Goal: Use online tool/utility: Utilize a website feature to perform a specific function

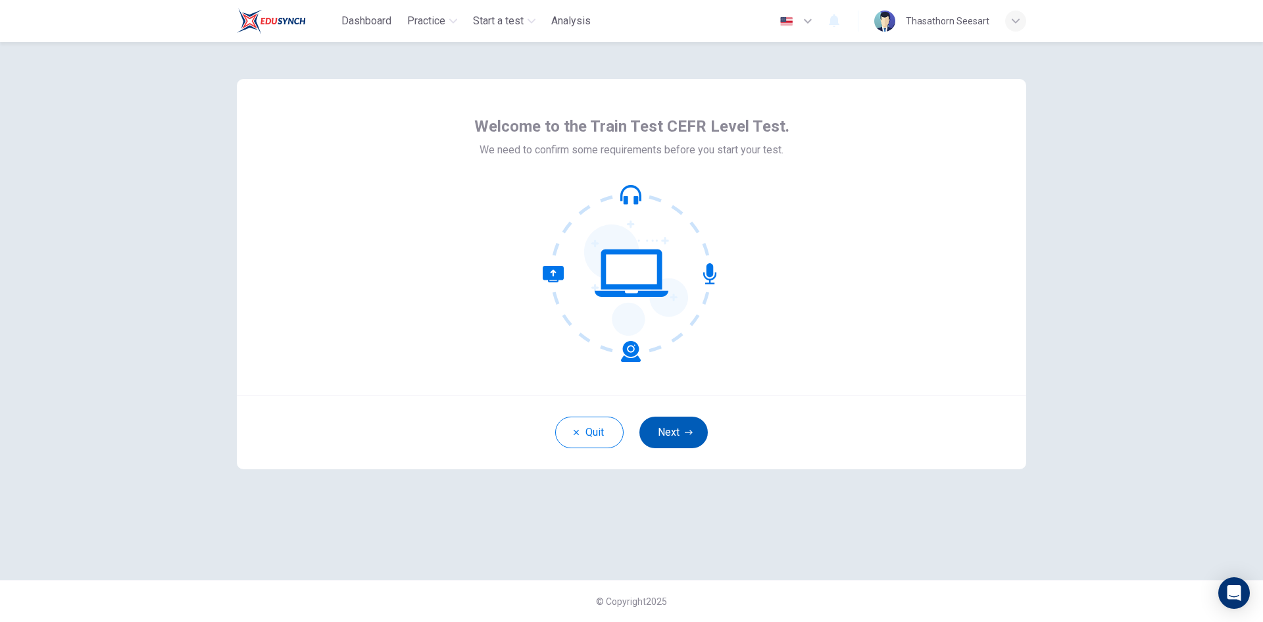
click at [677, 426] on button "Next" at bounding box center [673, 432] width 68 height 32
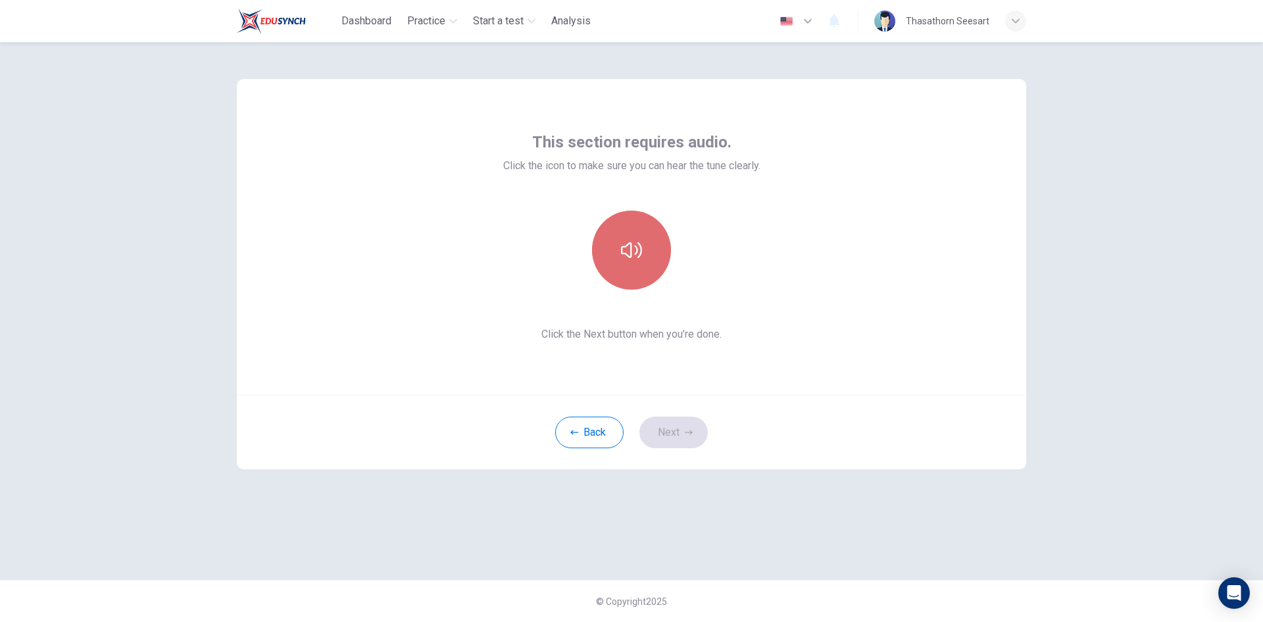
click at [650, 248] on button "button" at bounding box center [631, 249] width 79 height 79
click at [678, 432] on button "Next" at bounding box center [673, 432] width 68 height 32
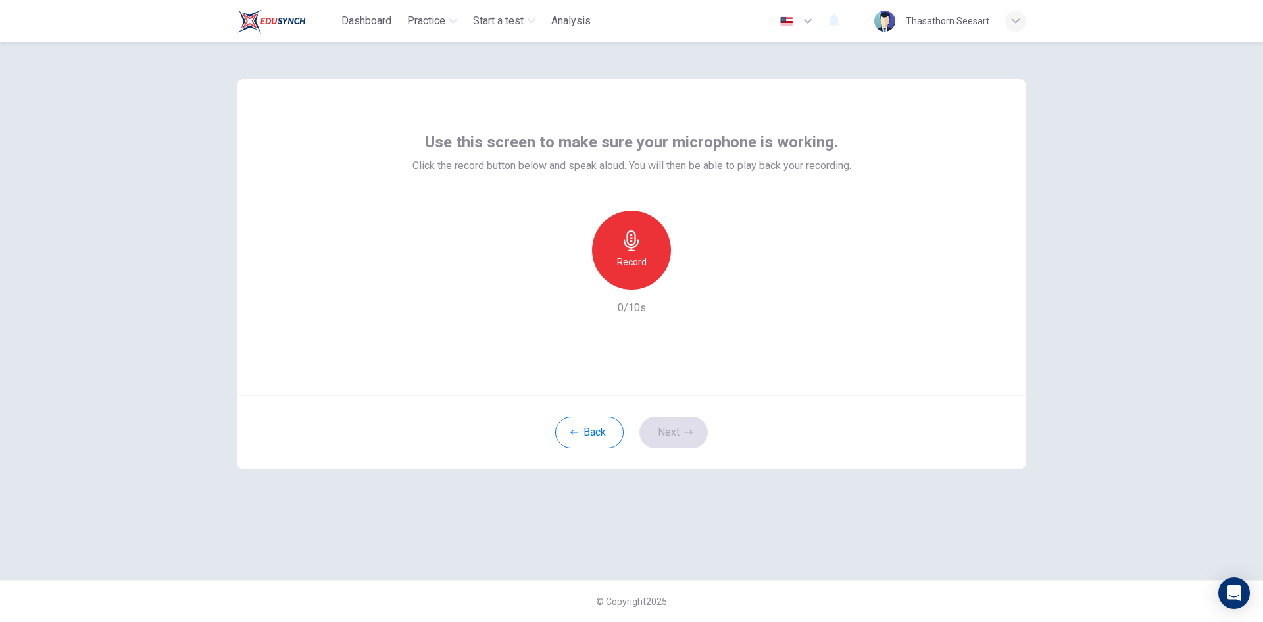
click at [646, 263] on div "Record" at bounding box center [631, 249] width 79 height 79
click at [646, 257] on div "Stop" at bounding box center [631, 249] width 79 height 79
click at [690, 279] on icon "button" at bounding box center [691, 278] width 13 height 13
click at [573, 282] on icon "button" at bounding box center [571, 279] width 8 height 8
click at [646, 257] on div "Record" at bounding box center [631, 249] width 79 height 79
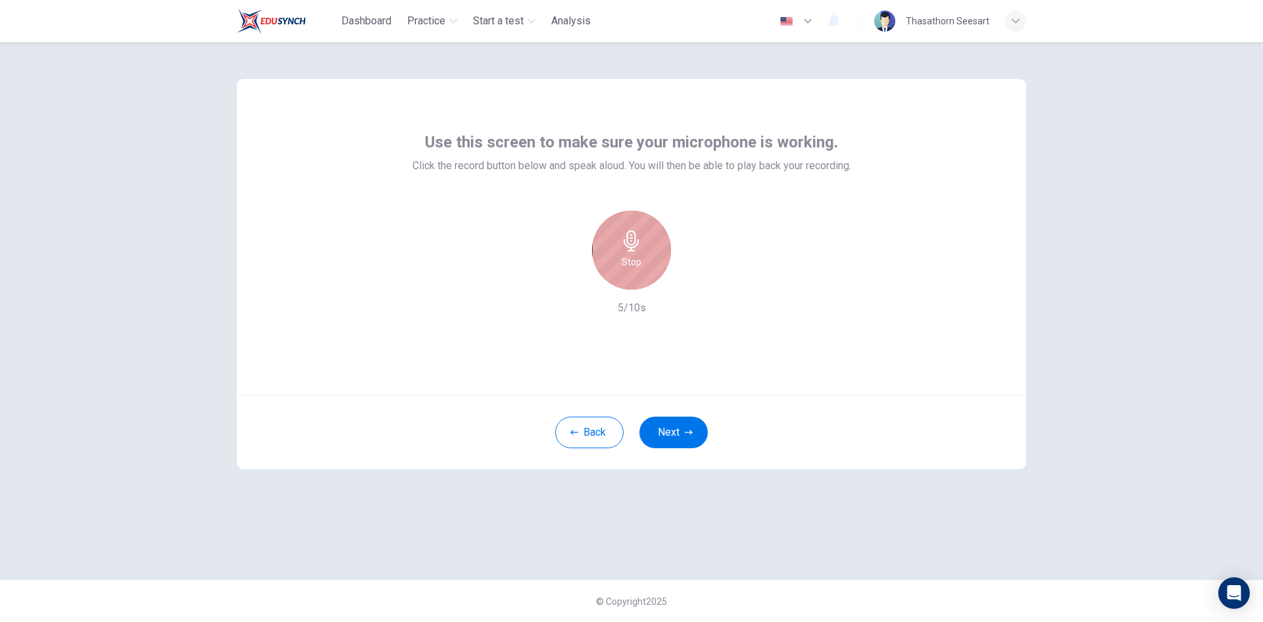
click at [646, 257] on div "Stop" at bounding box center [631, 249] width 79 height 79
click at [695, 280] on icon "button" at bounding box center [691, 278] width 13 height 13
click at [591, 427] on button "Back" at bounding box center [589, 432] width 68 height 32
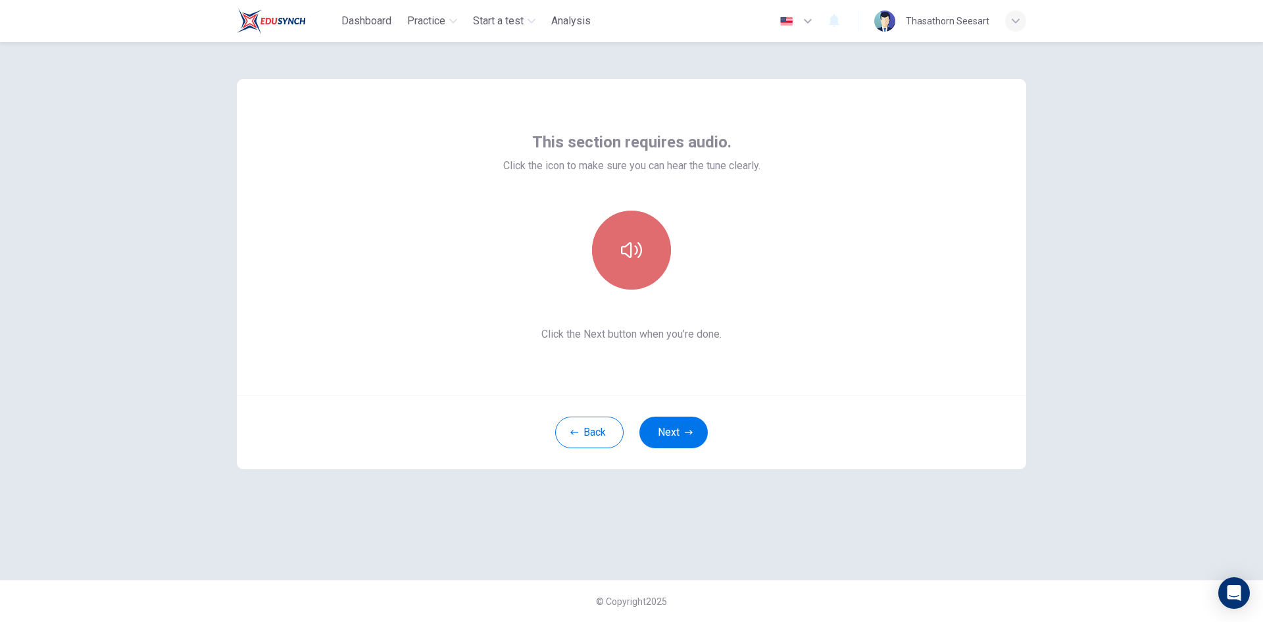
click at [628, 262] on button "button" at bounding box center [631, 249] width 79 height 79
click at [673, 429] on button "Next" at bounding box center [673, 432] width 68 height 32
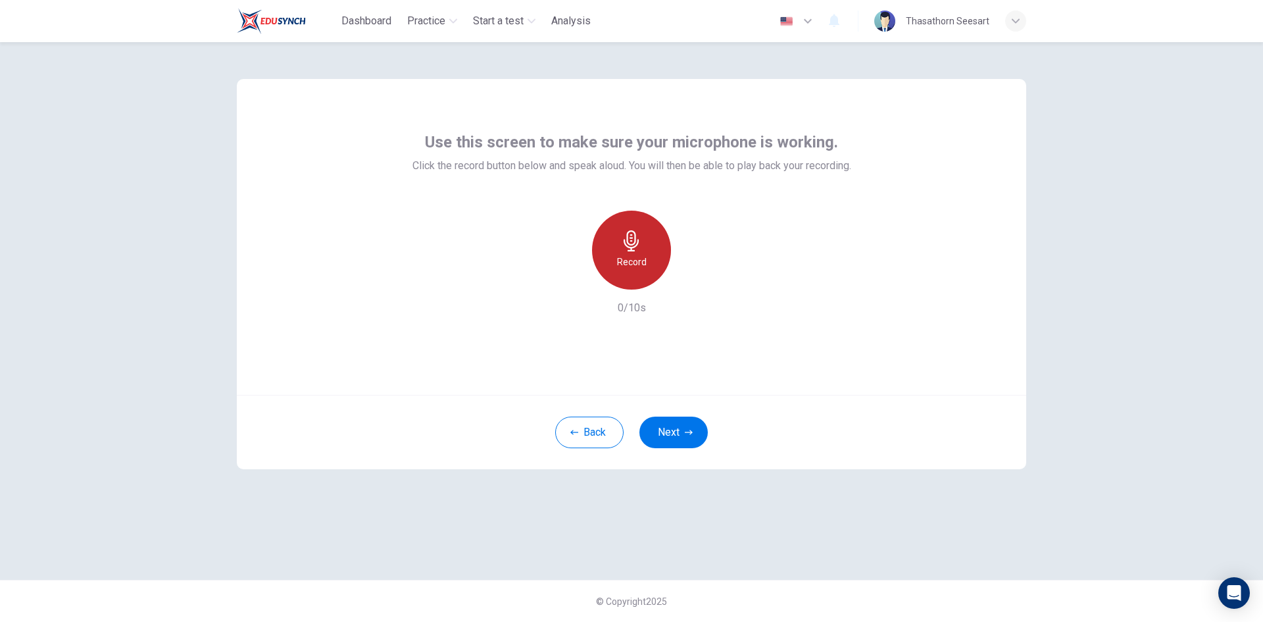
click at [631, 269] on h6 "Record" at bounding box center [632, 262] width 30 height 16
click at [631, 268] on h6 "Stop" at bounding box center [632, 262] width 20 height 16
click at [692, 277] on icon "button" at bounding box center [693, 279] width 6 height 8
click at [570, 278] on icon "button" at bounding box center [571, 279] width 8 height 8
click at [631, 255] on h6 "Record" at bounding box center [632, 262] width 30 height 16
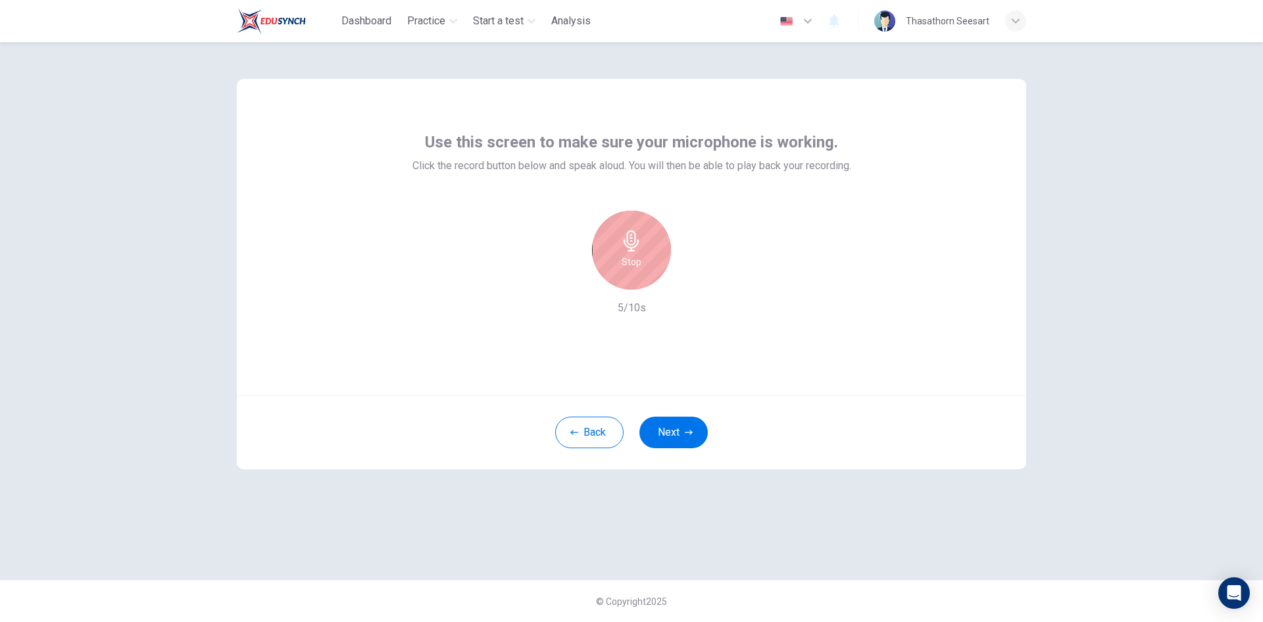
click at [612, 246] on div "Stop" at bounding box center [631, 249] width 79 height 79
click at [691, 279] on icon "button" at bounding box center [693, 279] width 6 height 8
